Goal: Information Seeking & Learning: Learn about a topic

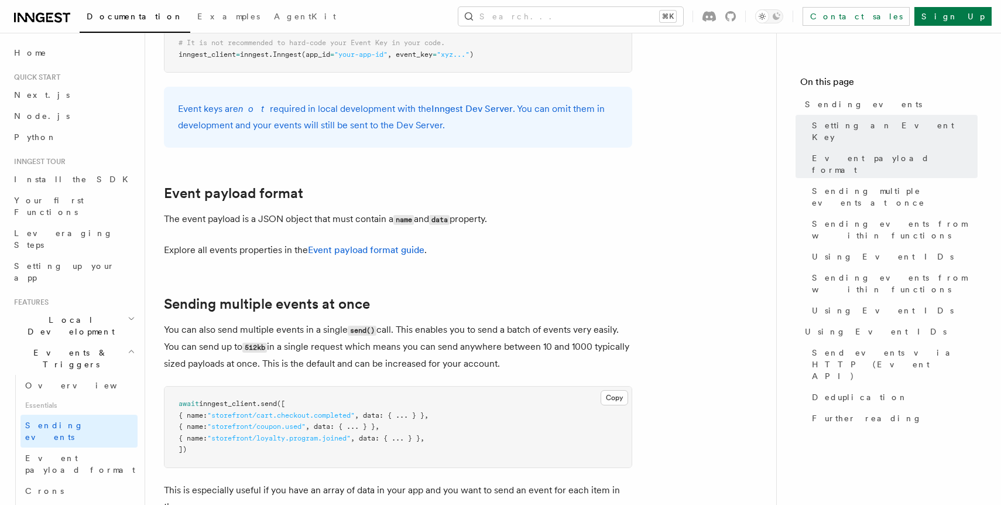
scroll to position [1268, 0]
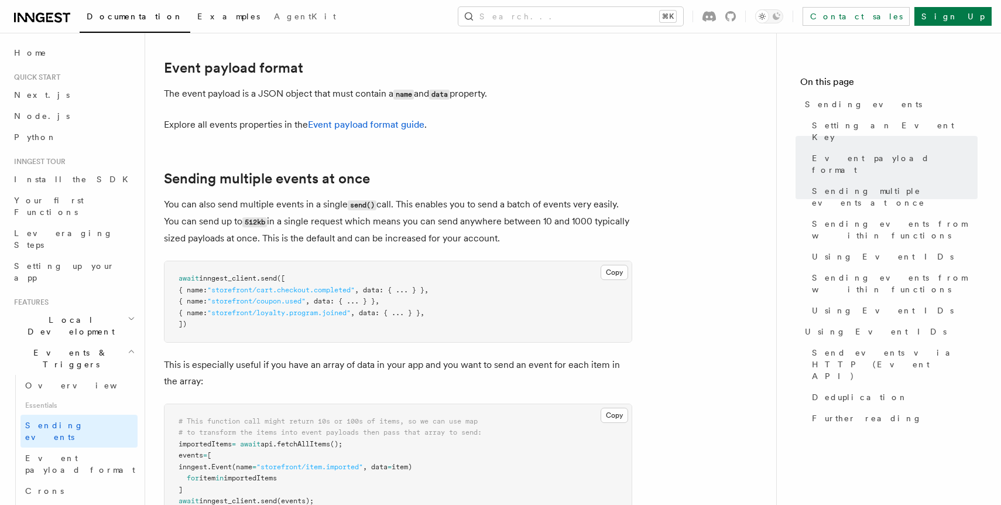
click at [197, 13] on span "Examples" at bounding box center [228, 16] width 63 height 9
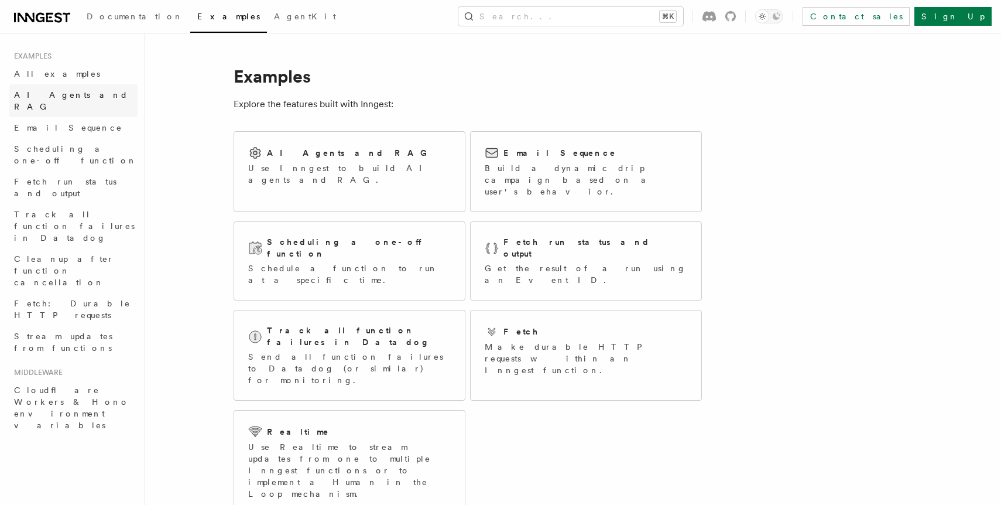
click at [67, 96] on span "AI Agents and RAG" at bounding box center [71, 100] width 114 height 21
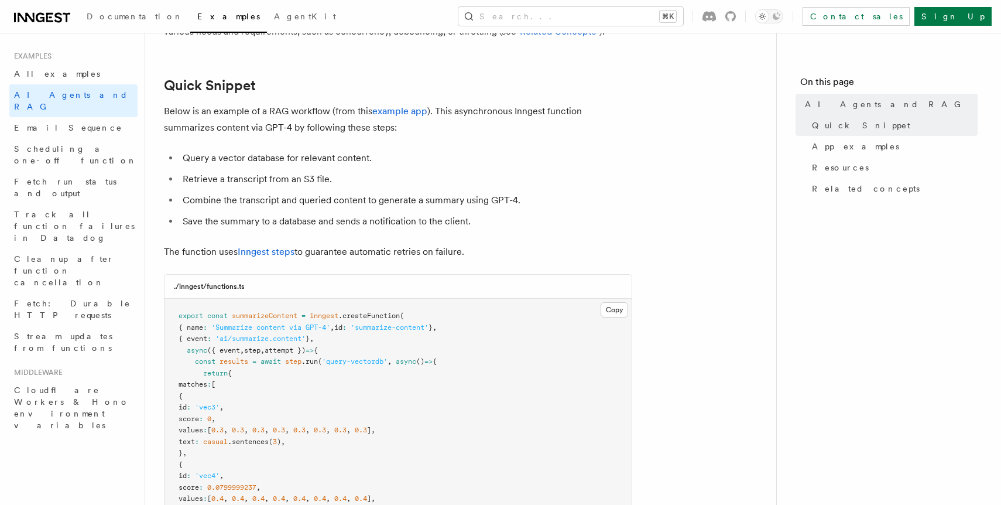
scroll to position [169, 0]
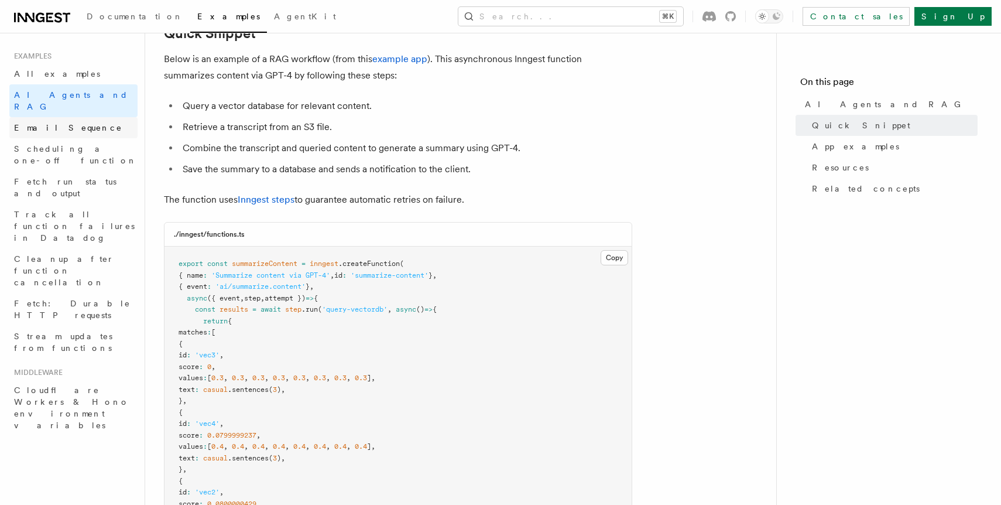
click at [70, 123] on span "Email Sequence" at bounding box center [68, 127] width 108 height 9
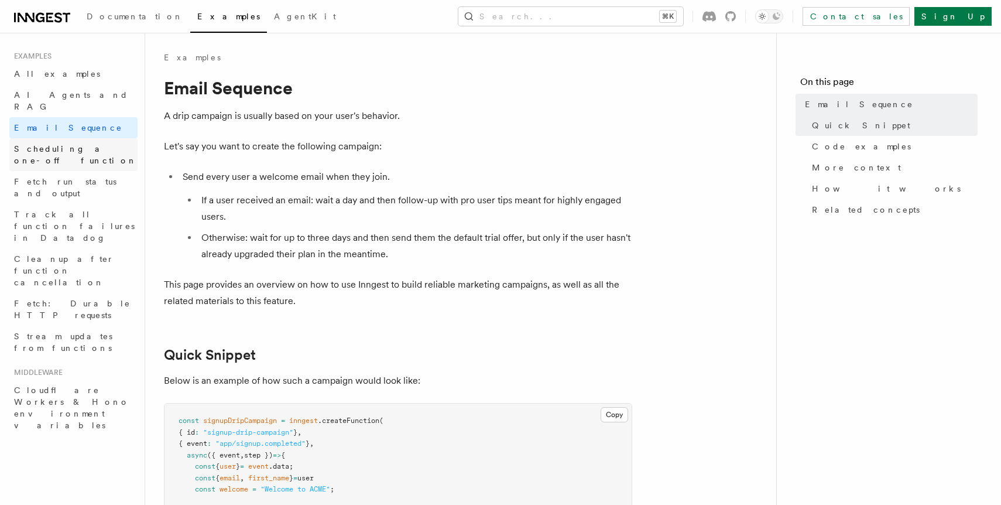
click at [71, 144] on span "Scheduling a one-off function" at bounding box center [75, 154] width 123 height 21
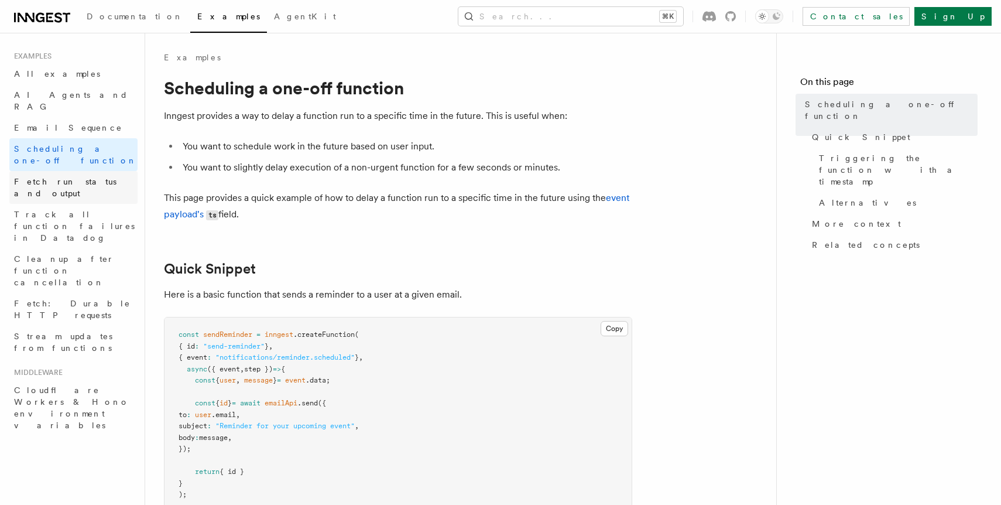
click at [73, 177] on span "Fetch run status and output" at bounding box center [65, 187] width 102 height 21
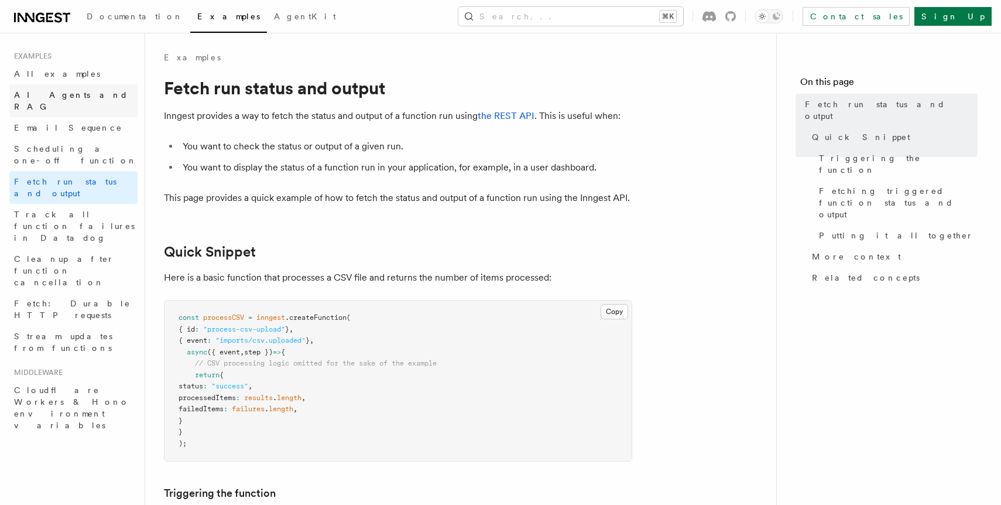
click at [56, 84] on link "AI Agents and RAG" at bounding box center [73, 100] width 128 height 33
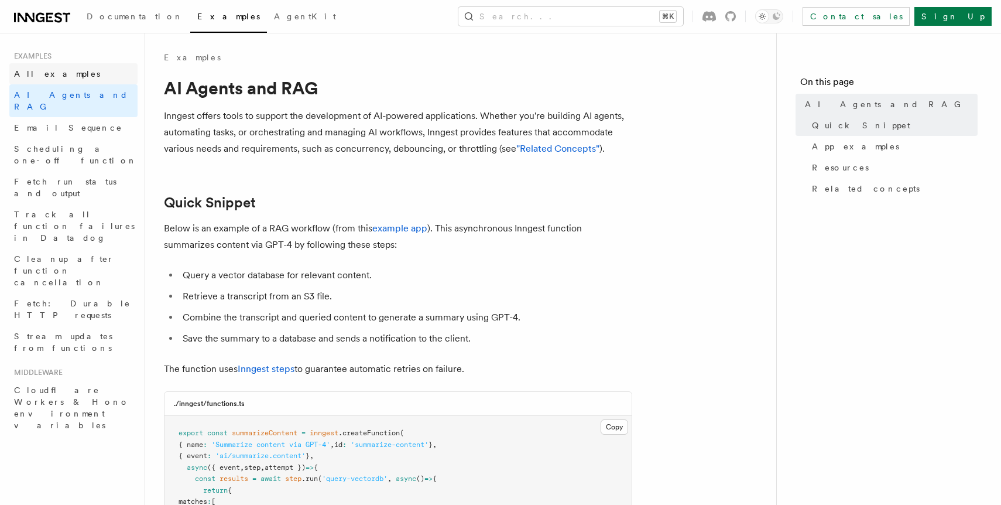
click at [48, 71] on span "All examples" at bounding box center [57, 73] width 86 height 9
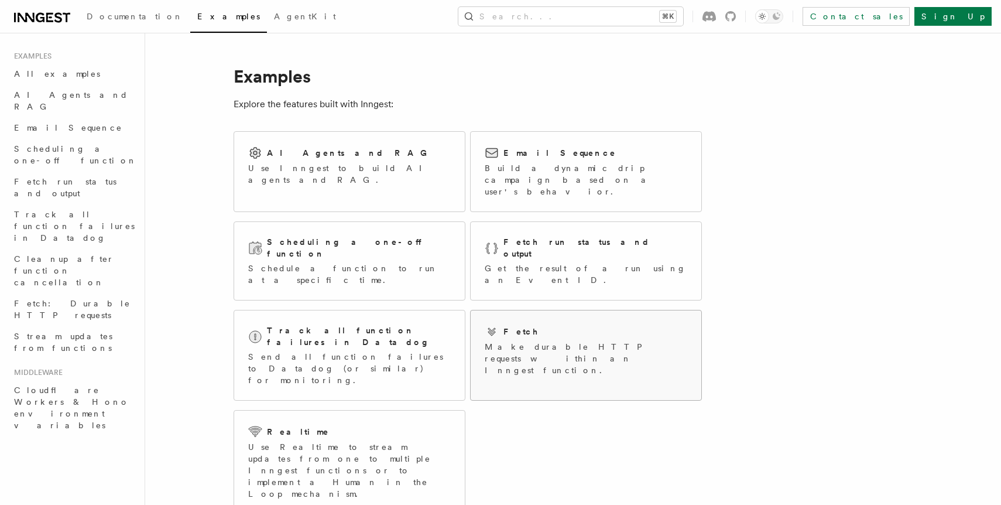
click at [525, 341] on p "Make durable HTTP requests within an Inngest function." at bounding box center [586, 358] width 203 height 35
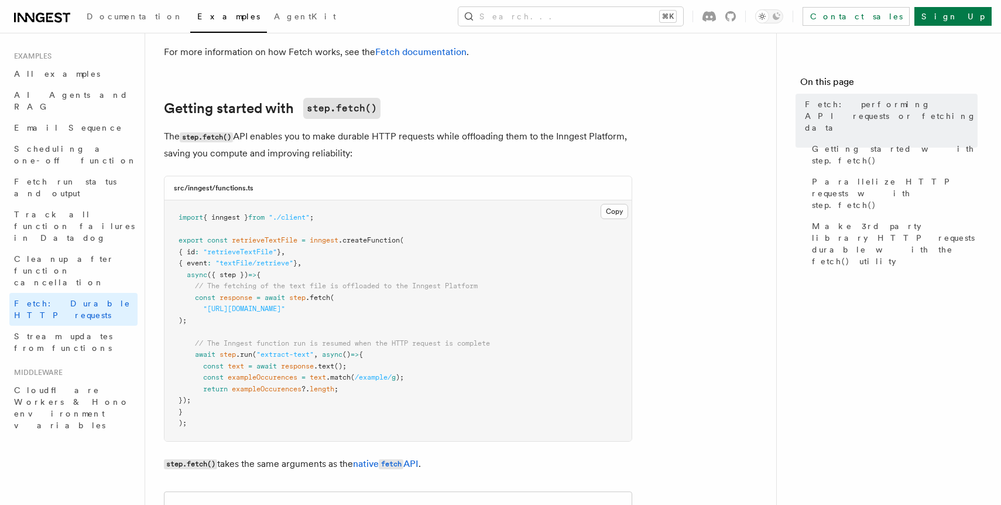
scroll to position [150, 0]
